Goal: Check status

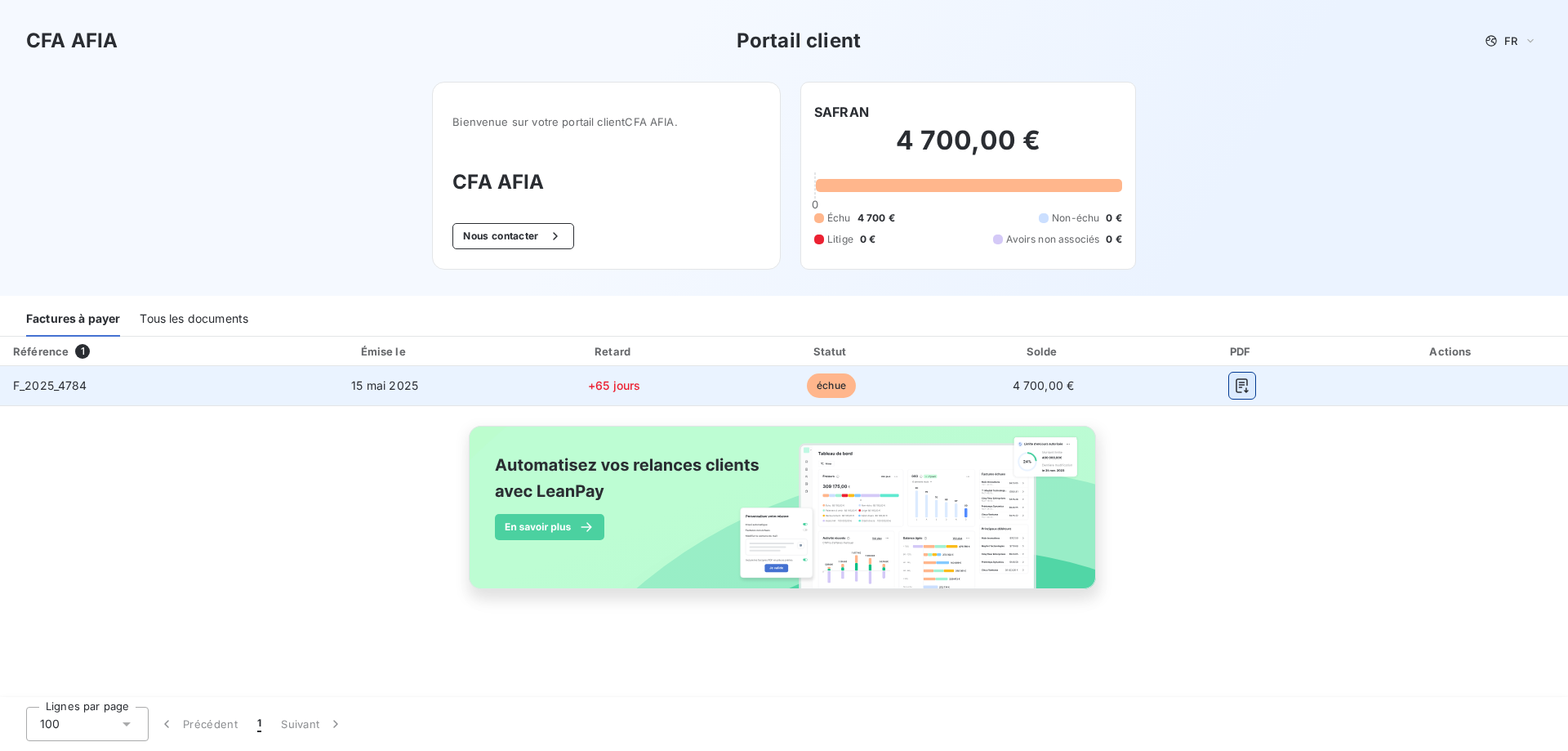
click at [1245, 393] on icon "button" at bounding box center [1243, 386] width 17 height 17
